Goal: Transaction & Acquisition: Purchase product/service

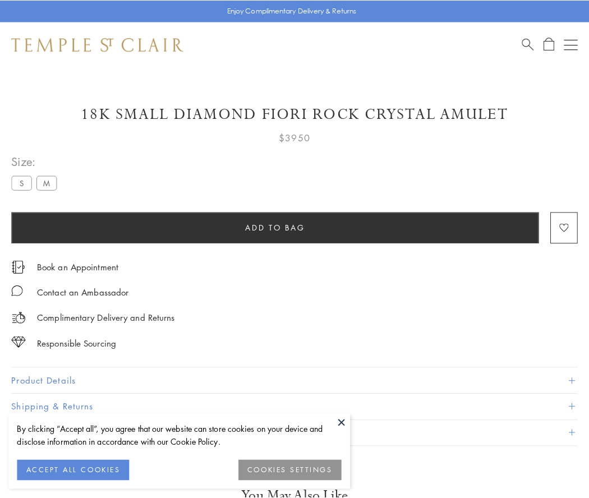
scroll to position [1, 0]
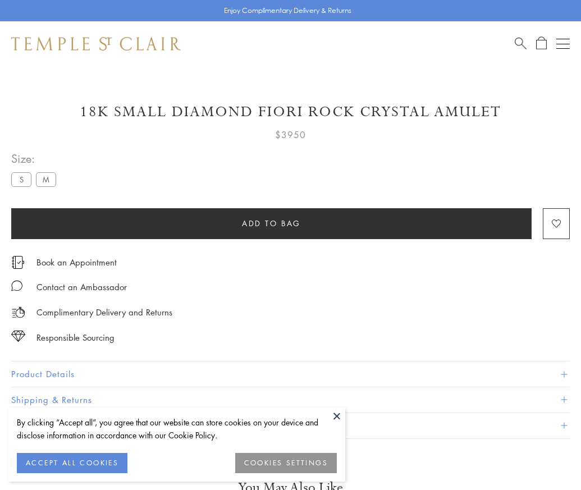
click at [271, 223] on span "Add to bag" at bounding box center [271, 223] width 59 height 12
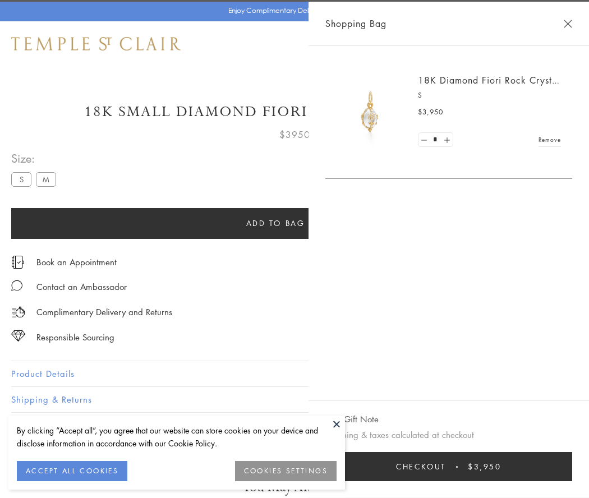
click at [452, 467] on button "Checkout $3,950" at bounding box center [448, 466] width 247 height 29
